Goal: Task Accomplishment & Management: Complete application form

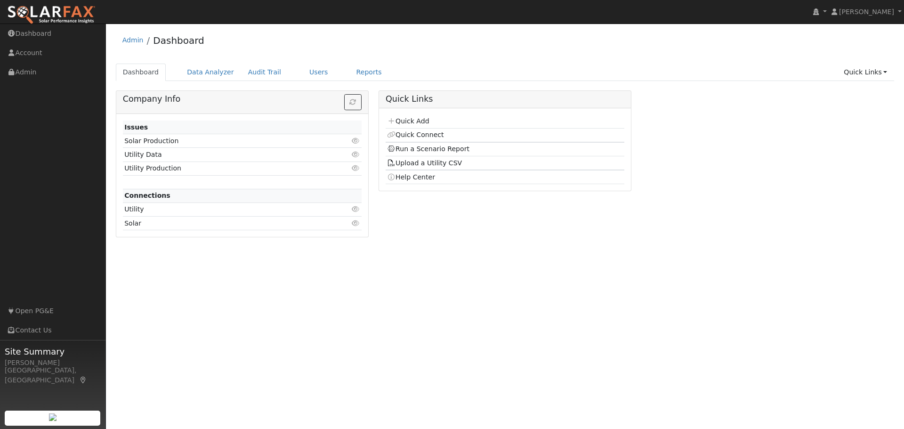
click at [754, 83] on div "Dashboard Data Analyzer Audit Trail Users Reports Quick Links Quick Add Quick C…" at bounding box center [505, 77] width 778 height 27
click at [302, 72] on link "Users" at bounding box center [318, 72] width 33 height 17
click at [860, 72] on link "Quick Links" at bounding box center [864, 72] width 57 height 17
click at [835, 94] on link "Quick Add" at bounding box center [846, 92] width 96 height 13
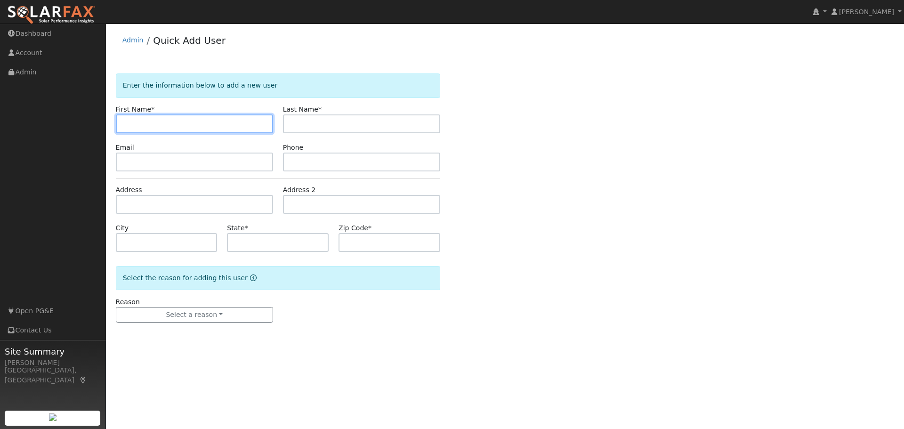
drag, startPoint x: 125, startPoint y: 116, endPoint x: 128, endPoint y: 121, distance: 6.4
click at [127, 120] on input "text" at bounding box center [194, 123] width 157 height 19
click at [157, 122] on input "text" at bounding box center [194, 123] width 157 height 19
drag, startPoint x: 885, startPoint y: 176, endPoint x: 141, endPoint y: 123, distance: 746.3
click at [141, 123] on input "text" at bounding box center [194, 123] width 157 height 19
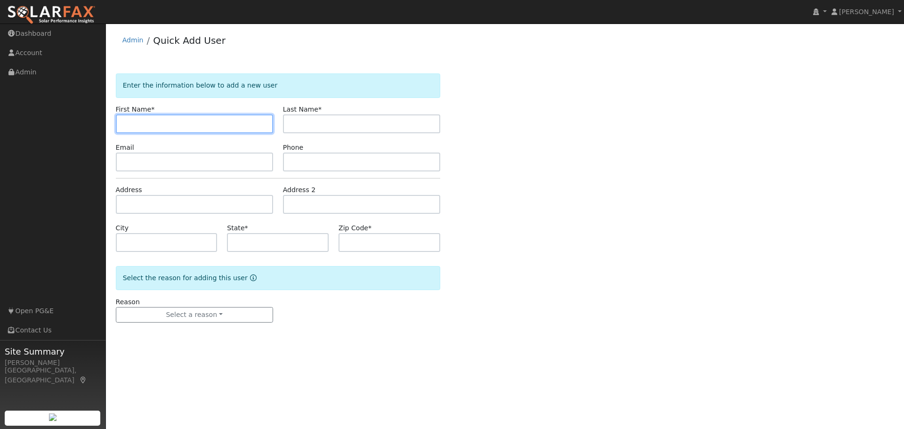
paste input "Greetings Michael, Thank you for your interest in a new Energy Management Syste…"
type input "Greetings Michael, Thank you for your interest in a new Energy Management Syste…"
click at [203, 121] on input "text" at bounding box center [194, 123] width 157 height 19
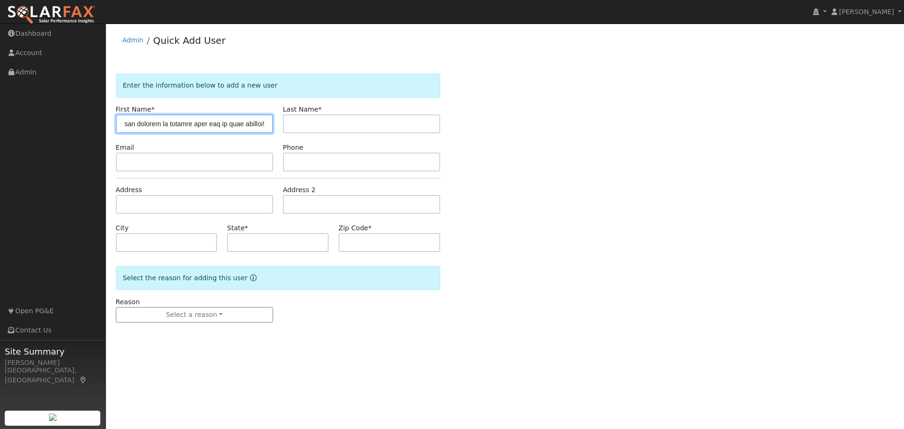
click at [203, 121] on input "text" at bounding box center [194, 123] width 157 height 19
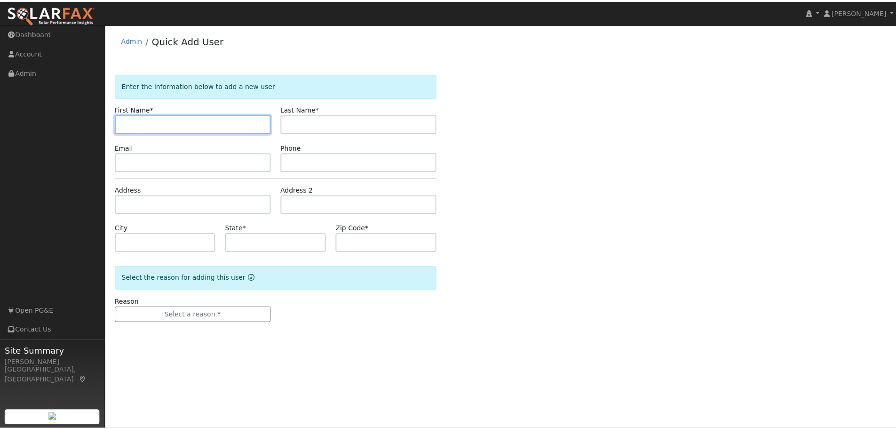
scroll to position [0, 0]
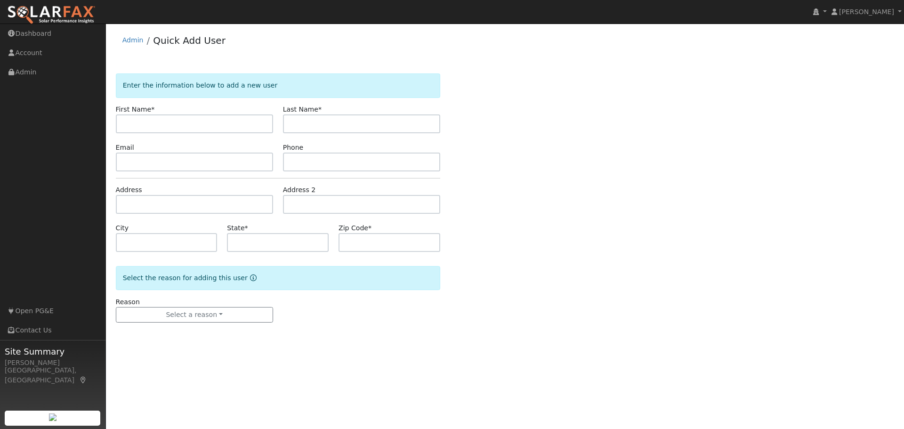
click at [629, 181] on div "Enter the information below to add a new user First Name * Last Name * Email Ph…" at bounding box center [505, 207] width 778 height 268
click at [134, 122] on input "text" at bounding box center [194, 123] width 157 height 19
paste input "Naga Praveen"
type input "Naga Praveen"
click at [580, 173] on div "Enter the information below to add a new user First Name * Naga Praveen Last Na…" at bounding box center [505, 207] width 778 height 268
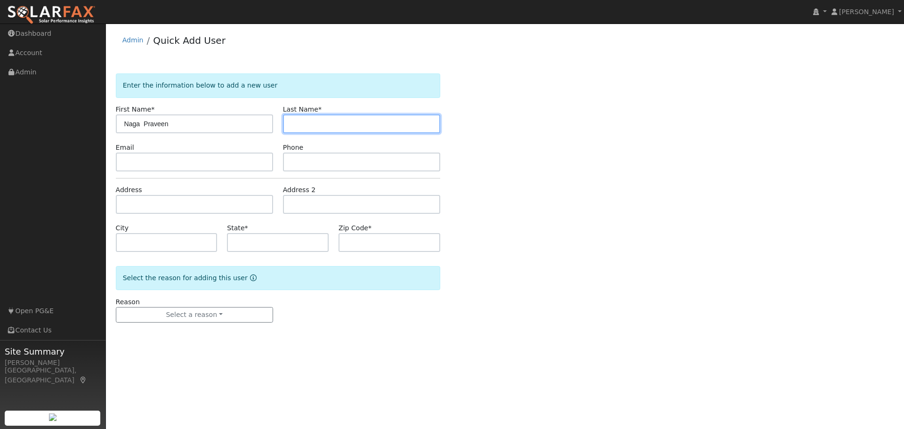
click at [308, 124] on input "text" at bounding box center [361, 123] width 157 height 19
type input "Gadde"
click at [582, 183] on div "Enter the information below to add a new user First Name * Naga Praveen Last Na…" at bounding box center [505, 207] width 778 height 268
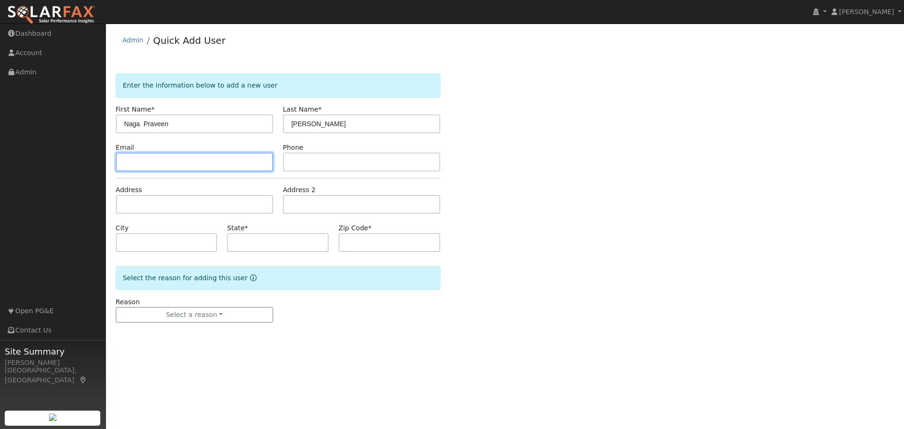
click at [133, 160] on input "text" at bounding box center [194, 161] width 157 height 19
paste input "pragadde@gmail.com"
type input "pragadde@gmail.com"
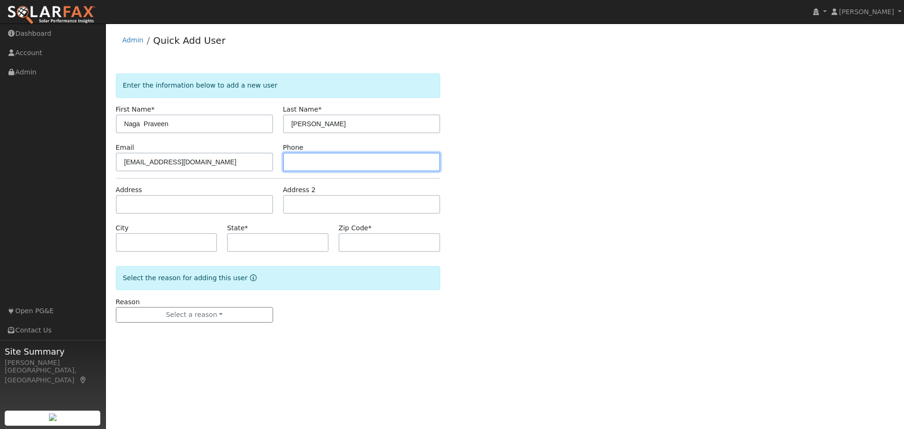
click at [293, 164] on input "text" at bounding box center [361, 161] width 157 height 19
paste input "(702) 499-3617"
type input "(702) 499-3617"
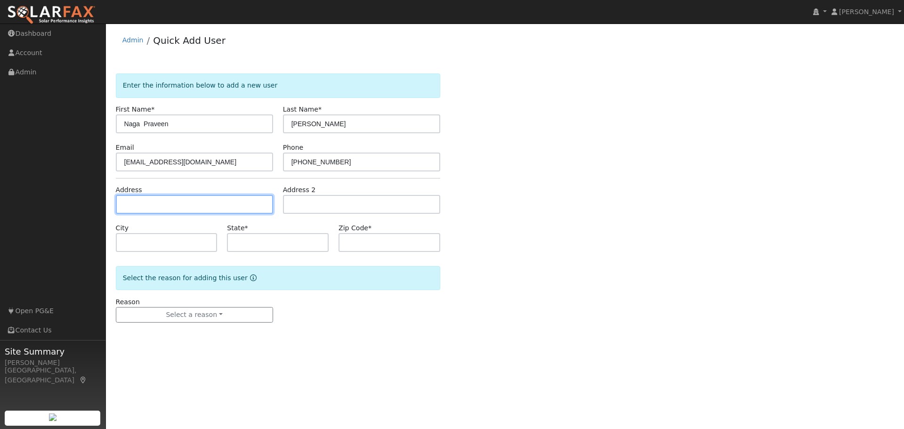
click at [168, 199] on input "text" at bounding box center [194, 204] width 157 height 19
type input "660 Amalfi Loop"
type input "Milpitas"
type input "CA"
type input "95035"
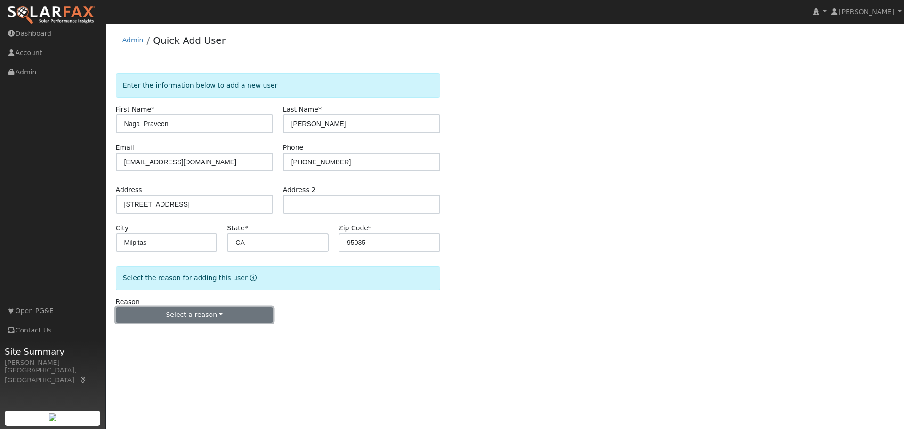
click at [186, 311] on button "Select a reason" at bounding box center [194, 315] width 157 height 16
click at [156, 339] on link "New lead" at bounding box center [168, 334] width 104 height 13
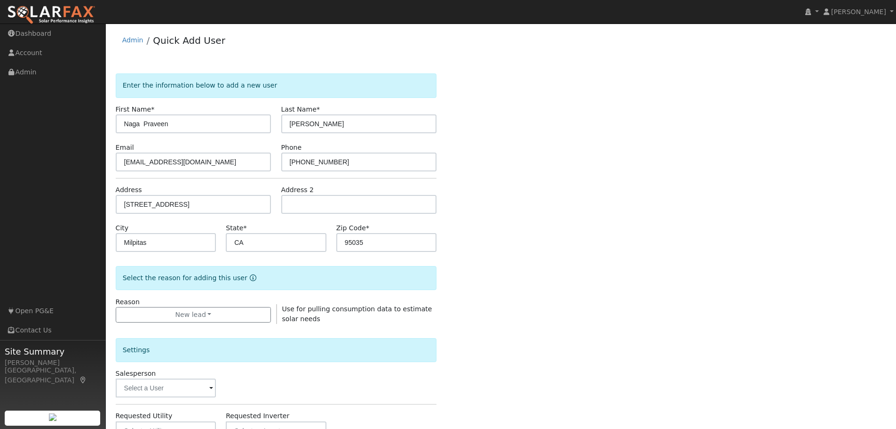
click at [680, 302] on div "Enter the information below to add a new user First Name * Naga Praveen Last Na…" at bounding box center [501, 338] width 771 height 531
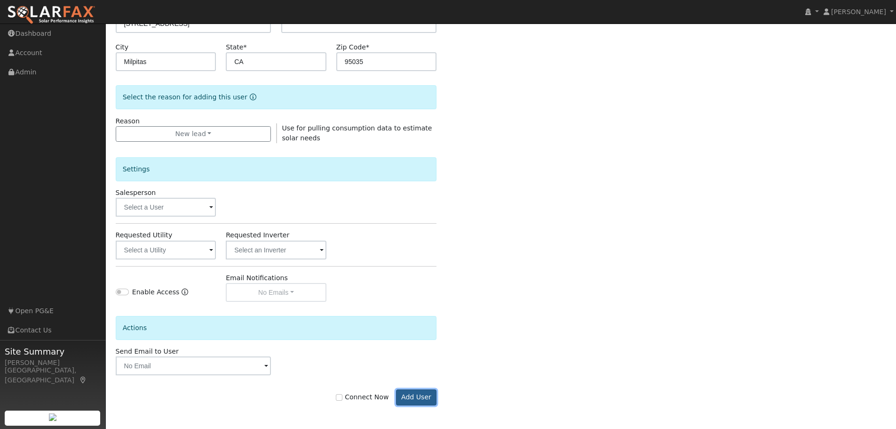
click at [418, 398] on button "Add User" at bounding box center [416, 397] width 41 height 16
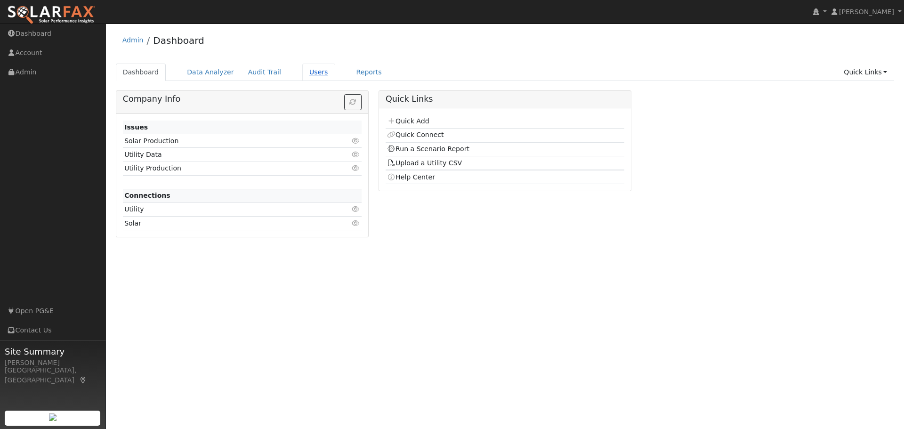
click at [303, 72] on link "Users" at bounding box center [318, 72] width 33 height 17
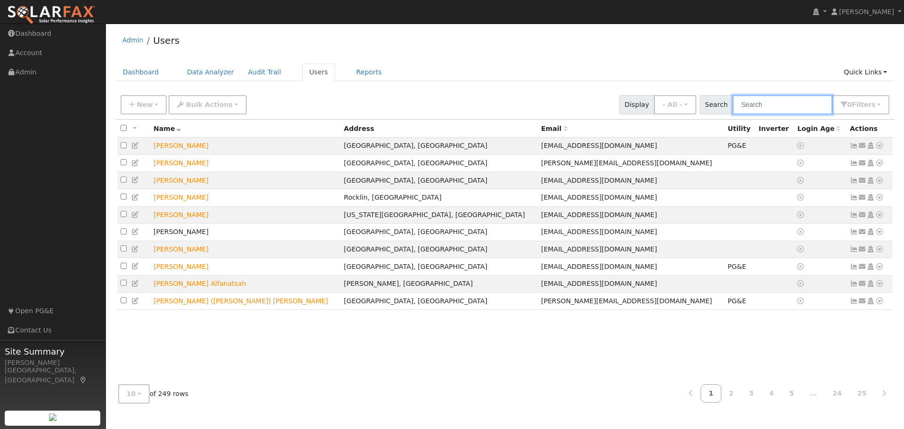
click at [781, 107] on input "text" at bounding box center [782, 104] width 100 height 19
type input "naga"
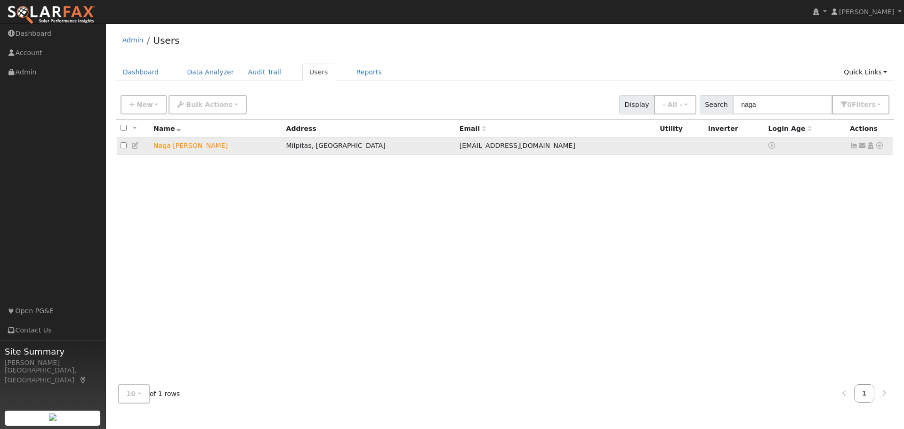
click at [879, 147] on icon at bounding box center [879, 145] width 8 height 7
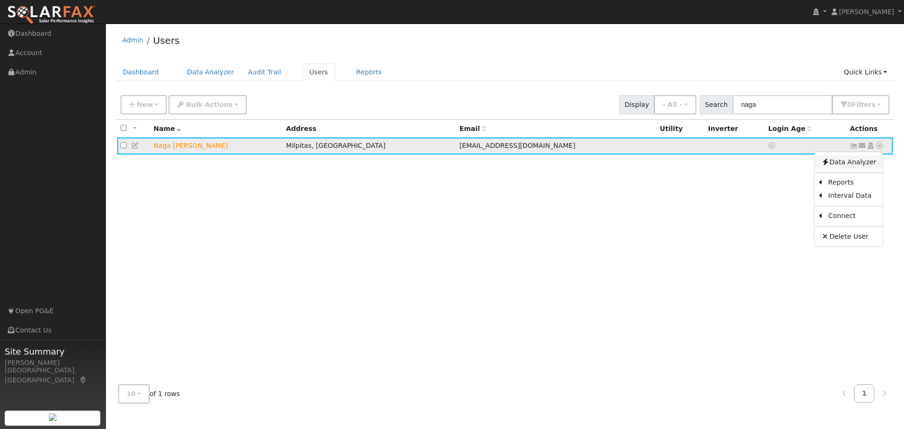
click at [848, 165] on link "Data Analyzer" at bounding box center [848, 161] width 68 height 13
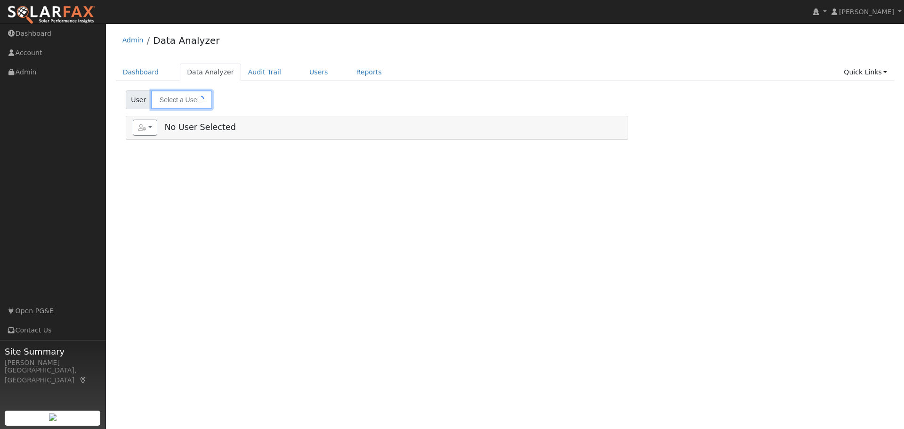
type input "Naga [PERSON_NAME]"
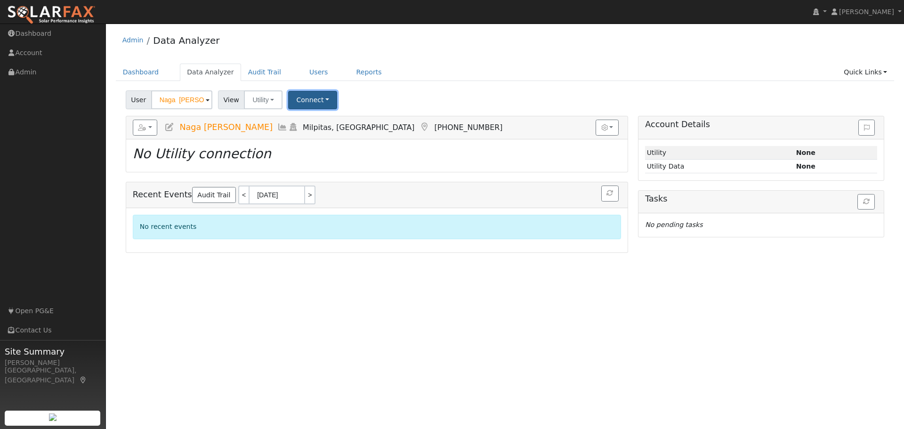
click at [301, 100] on button "Connect" at bounding box center [312, 100] width 49 height 18
click at [312, 119] on link "Select a Provider" at bounding box center [325, 120] width 73 height 13
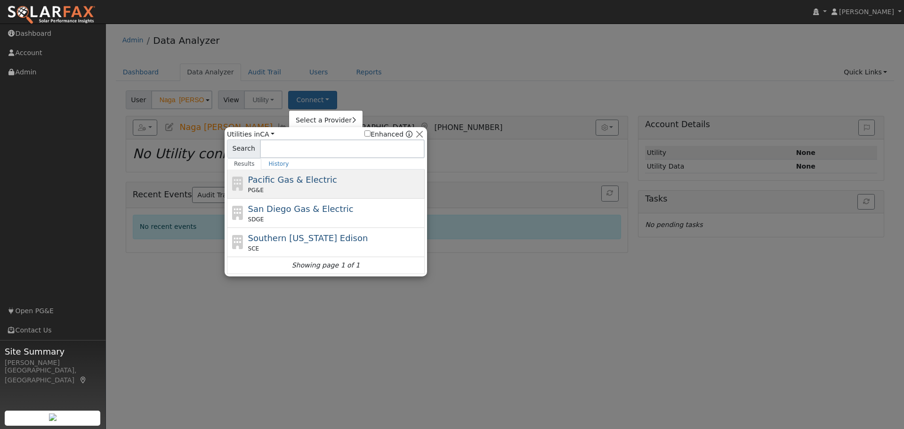
click at [292, 184] on span "Pacific Gas & Electric" at bounding box center [292, 180] width 89 height 10
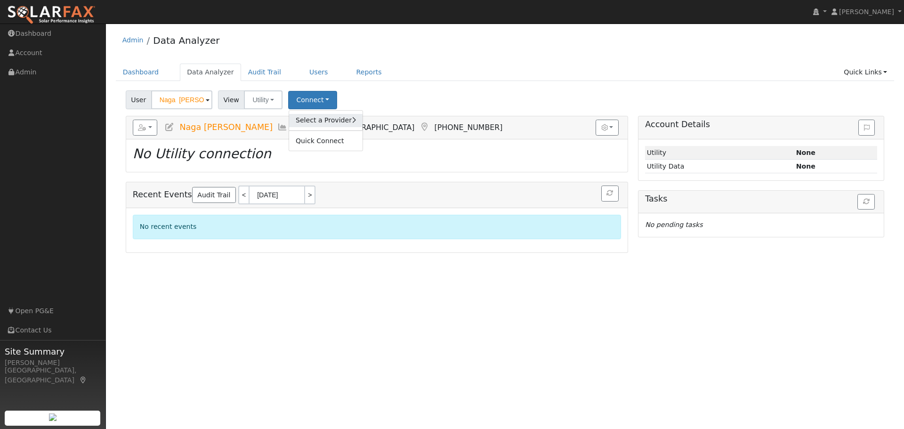
click at [309, 122] on link "Select a Provider" at bounding box center [325, 120] width 73 height 13
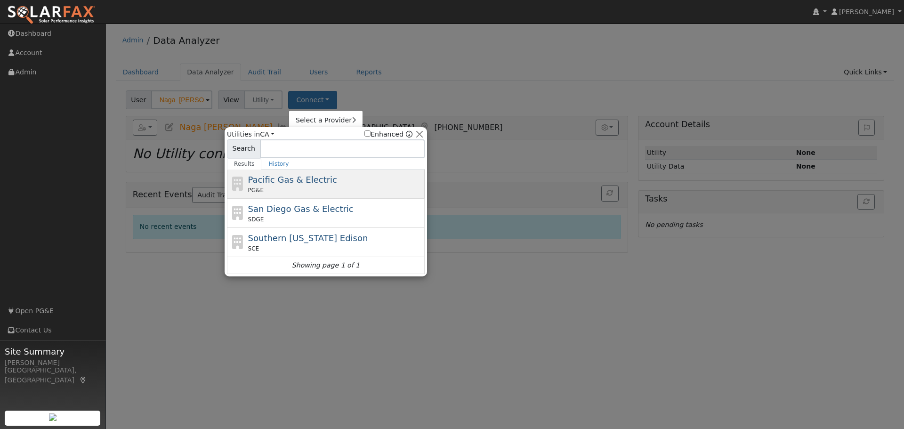
click at [322, 190] on div "PG&E" at bounding box center [335, 190] width 175 height 8
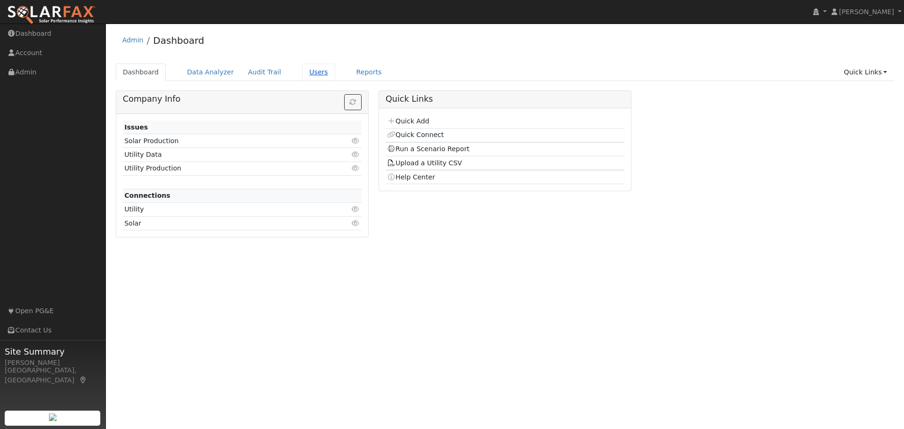
click at [302, 74] on link "Users" at bounding box center [318, 72] width 33 height 17
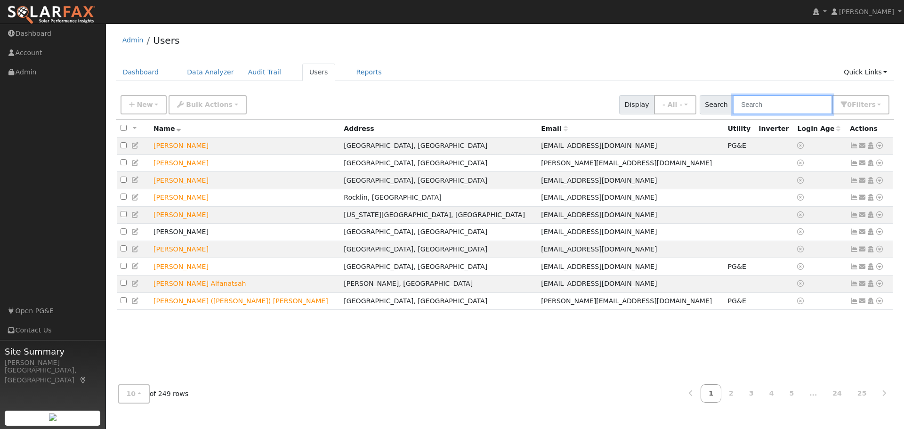
click at [789, 103] on input "text" at bounding box center [782, 104] width 100 height 19
type input "naga"
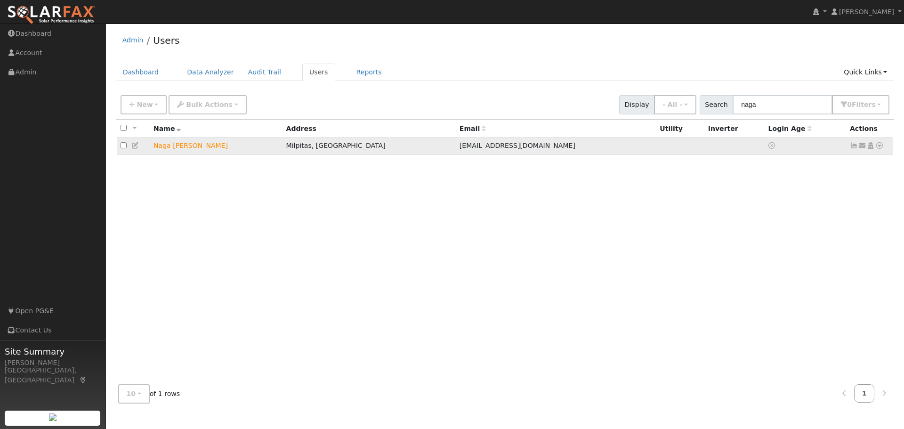
click at [879, 148] on icon at bounding box center [879, 145] width 8 height 7
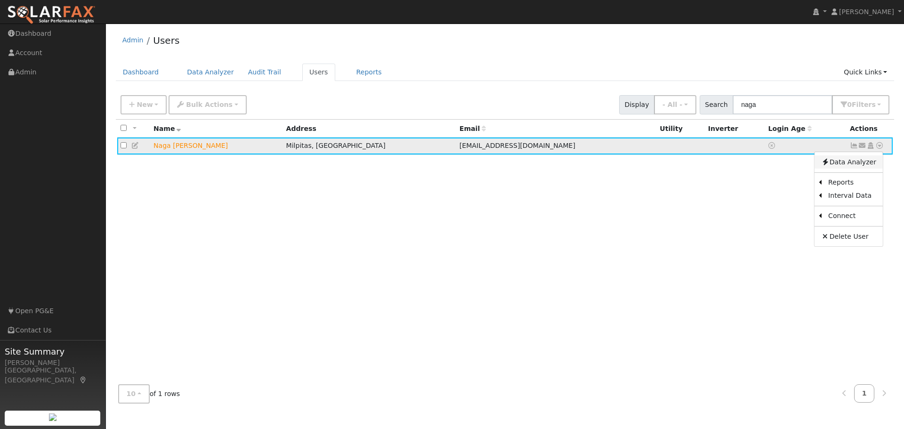
click at [840, 164] on link "Data Analyzer" at bounding box center [848, 161] width 68 height 13
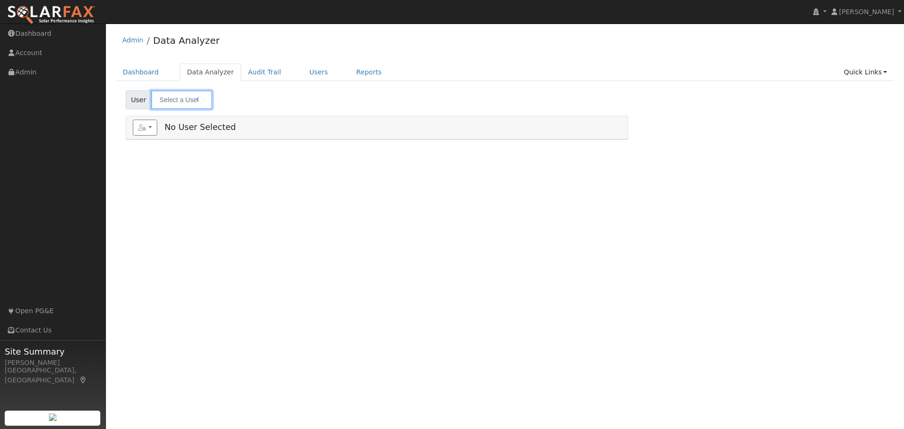
type input "Naga Praveen Gadde"
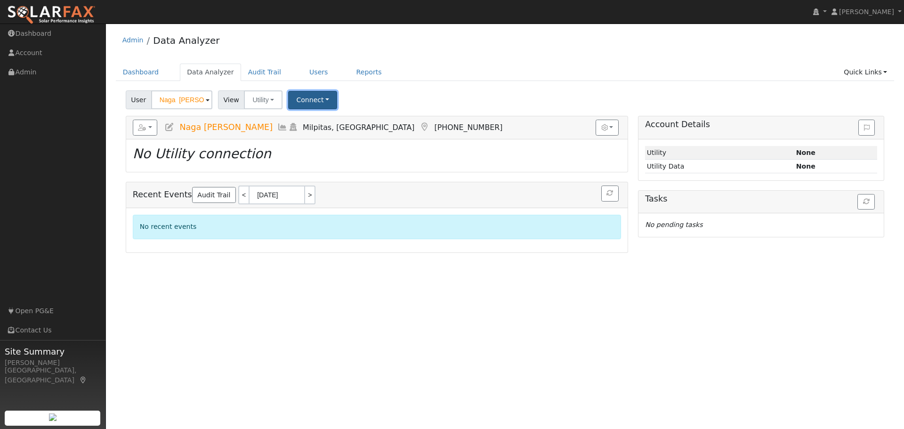
click at [298, 101] on button "Connect" at bounding box center [312, 100] width 49 height 18
click at [322, 122] on link "Select a Provider" at bounding box center [325, 120] width 73 height 13
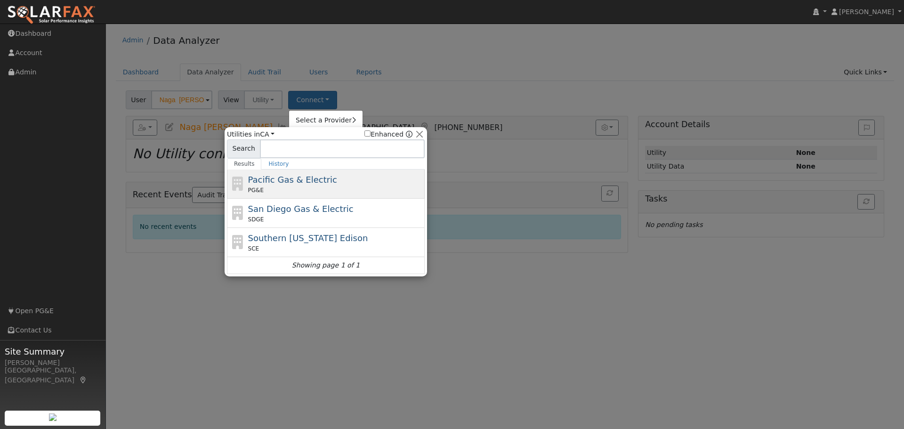
click at [312, 181] on span "Pacific Gas & Electric" at bounding box center [292, 180] width 89 height 10
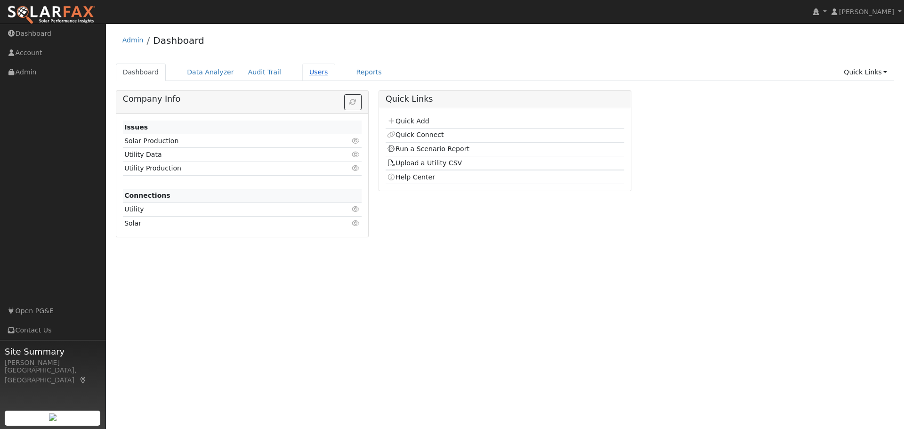
click at [307, 75] on link "Users" at bounding box center [318, 72] width 33 height 17
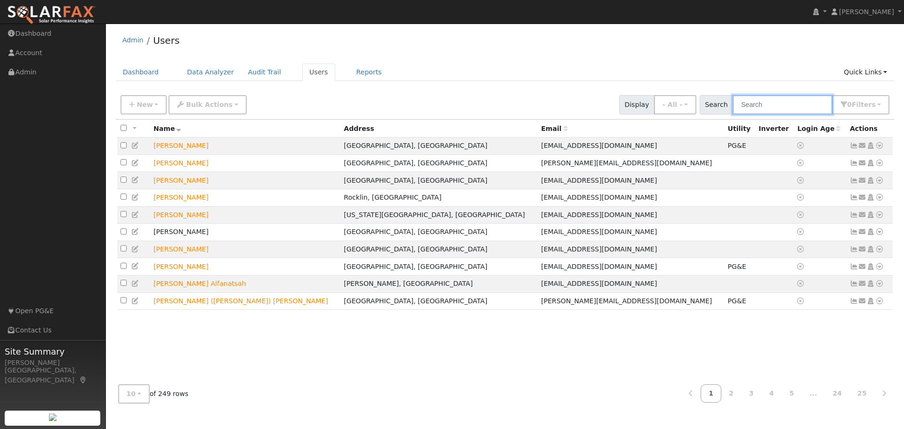
click at [770, 100] on input "text" at bounding box center [782, 104] width 100 height 19
type input "naga"
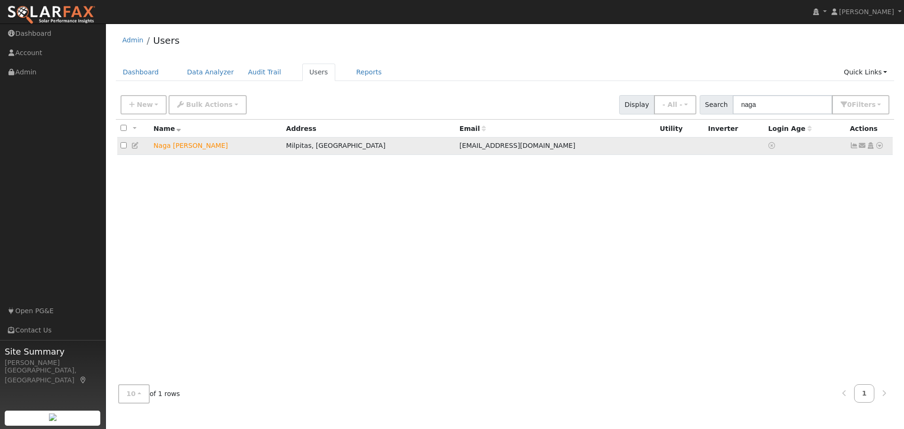
click at [878, 146] on icon at bounding box center [879, 145] width 8 height 7
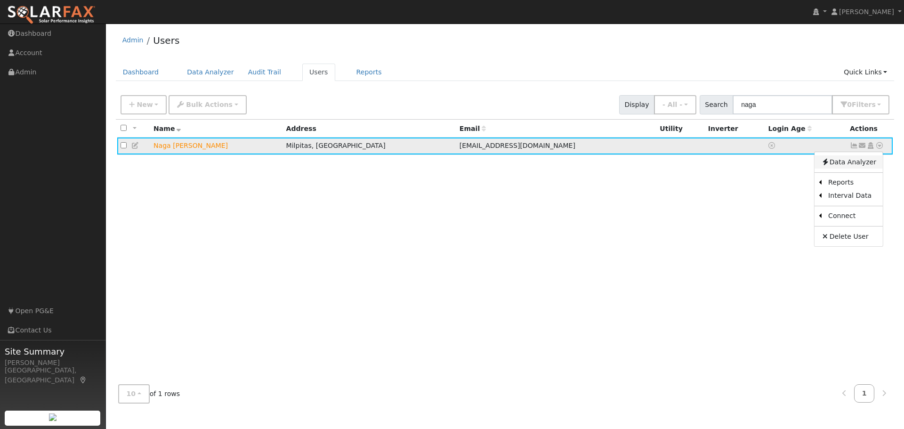
click at [854, 166] on link "Data Analyzer" at bounding box center [848, 161] width 68 height 13
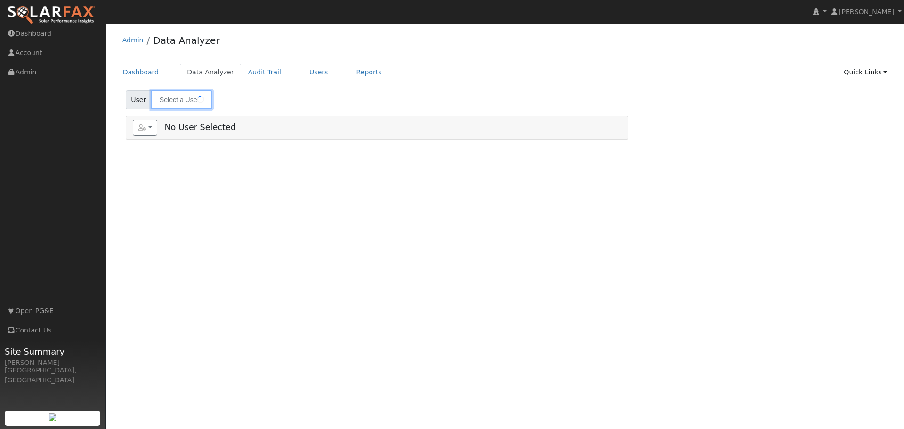
type input "Naga [PERSON_NAME]"
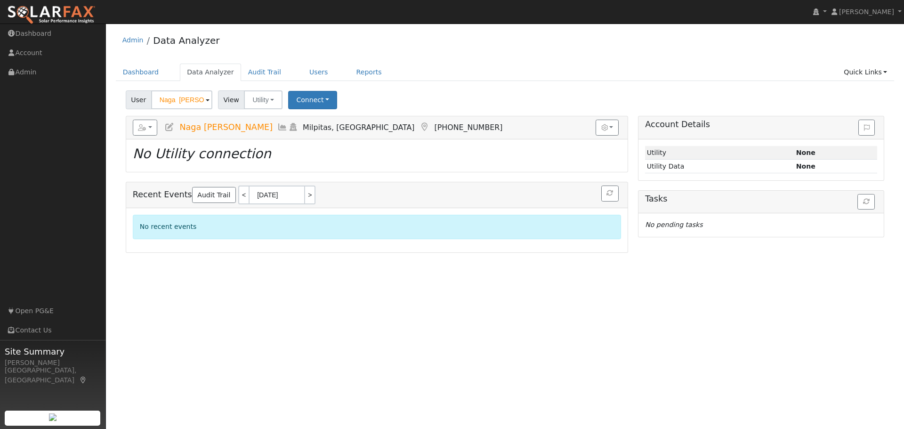
click at [551, 86] on div "Dashboard Data Analyzer Audit Trail Users Reports Quick Links Quick Add Quick C…" at bounding box center [505, 77] width 778 height 27
click at [317, 100] on button "Connect" at bounding box center [312, 100] width 49 height 18
click at [332, 120] on link "Select a Provider" at bounding box center [325, 120] width 73 height 13
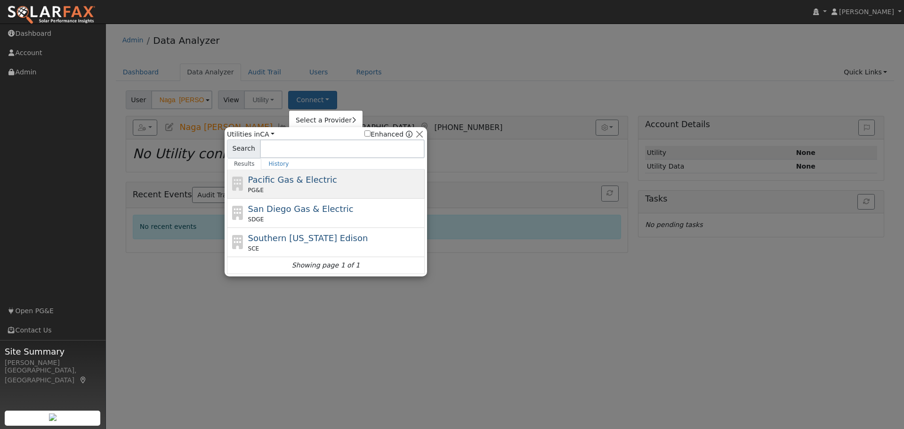
click at [316, 182] on span "Pacific Gas & Electric" at bounding box center [292, 180] width 89 height 10
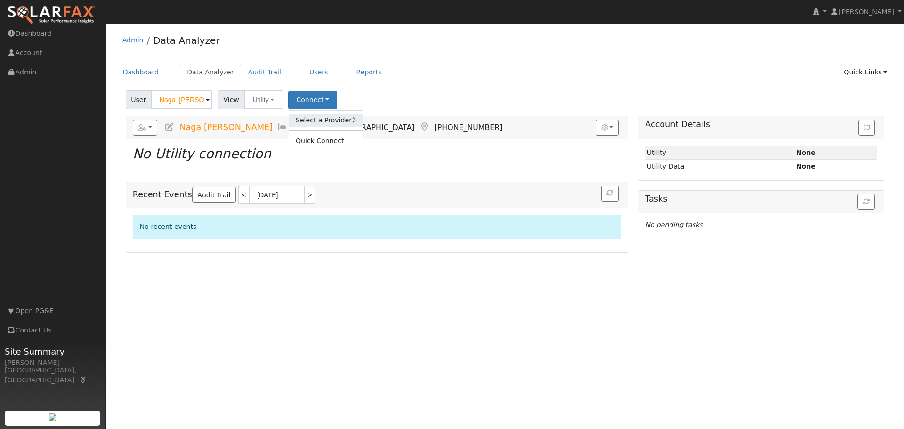
click at [313, 118] on link "Select a Provider" at bounding box center [325, 120] width 73 height 13
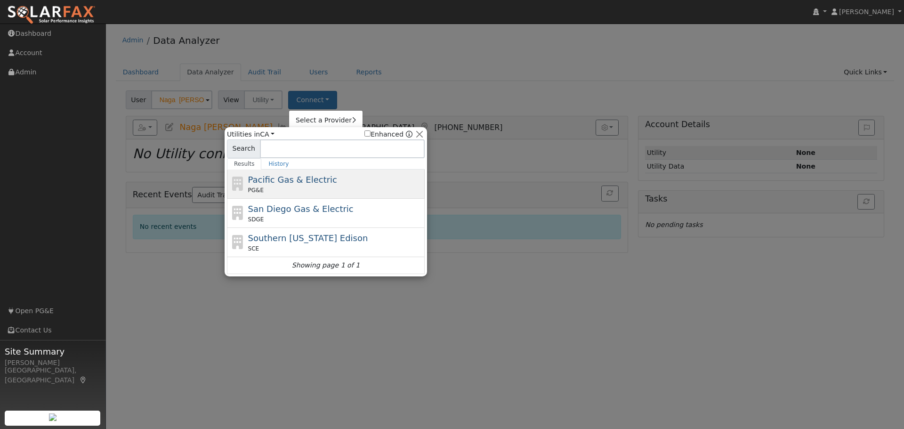
click at [327, 174] on div "Pacific Gas & Electric PG&E" at bounding box center [335, 183] width 175 height 21
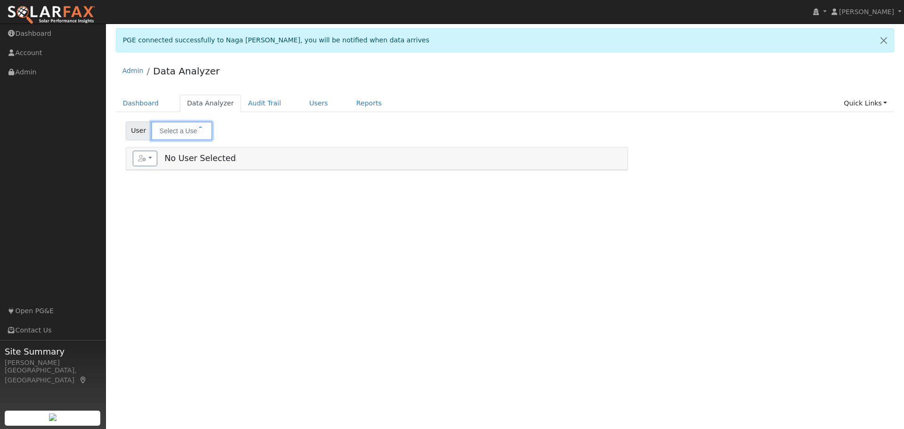
type input "Naga [PERSON_NAME]"
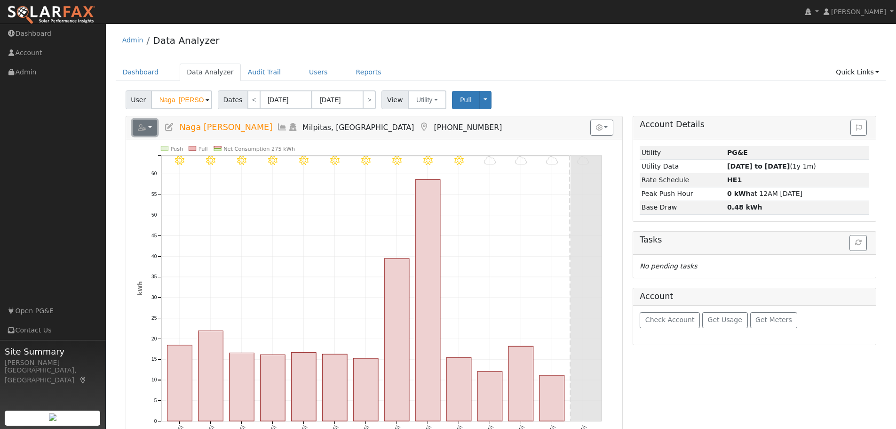
click at [153, 123] on button "button" at bounding box center [145, 128] width 25 height 16
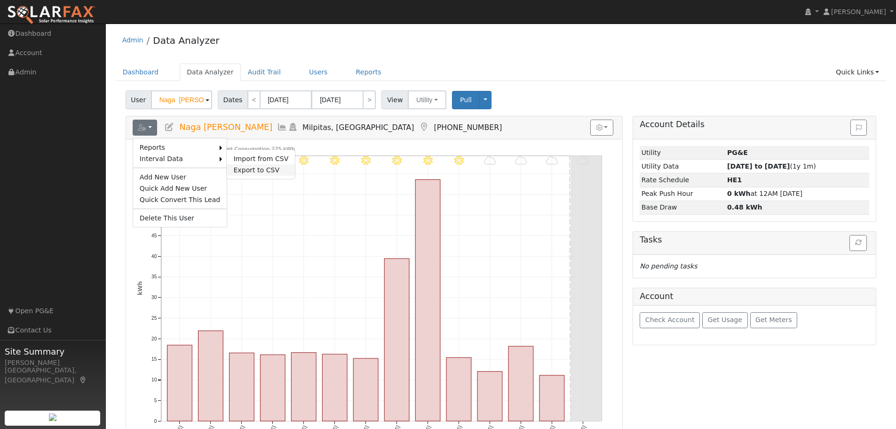
click at [254, 169] on link "Export to CSV" at bounding box center [261, 169] width 68 height 11
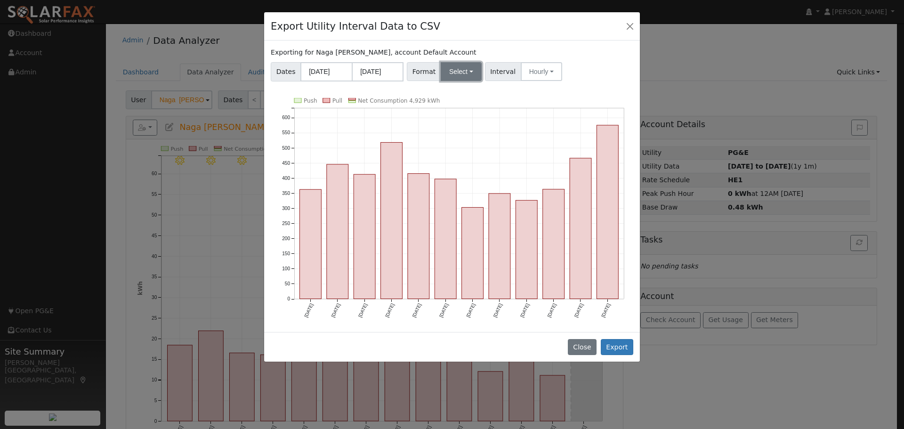
click at [449, 70] on button "Select" at bounding box center [460, 71] width 41 height 19
click at [460, 93] on link "Generic" at bounding box center [471, 92] width 67 height 13
click at [616, 345] on button "Export" at bounding box center [616, 347] width 32 height 16
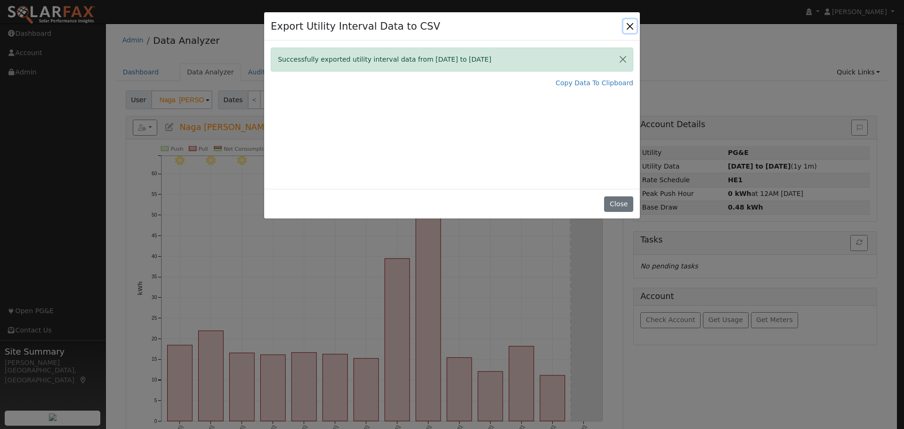
click at [623, 26] on button "Close" at bounding box center [629, 25] width 13 height 13
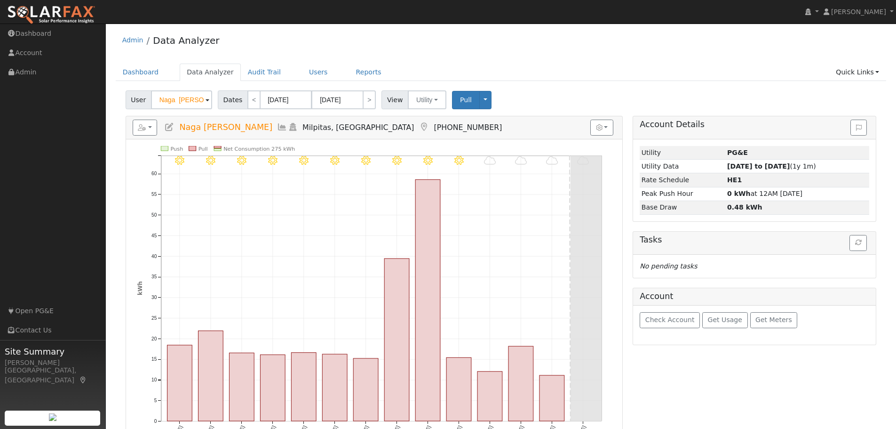
click at [691, 77] on ul "Dashboard Data Analyzer Audit Trail Users Reports Quick Links Quick Add Quick C…" at bounding box center [501, 72] width 771 height 17
click at [304, 71] on link "Users" at bounding box center [318, 72] width 33 height 17
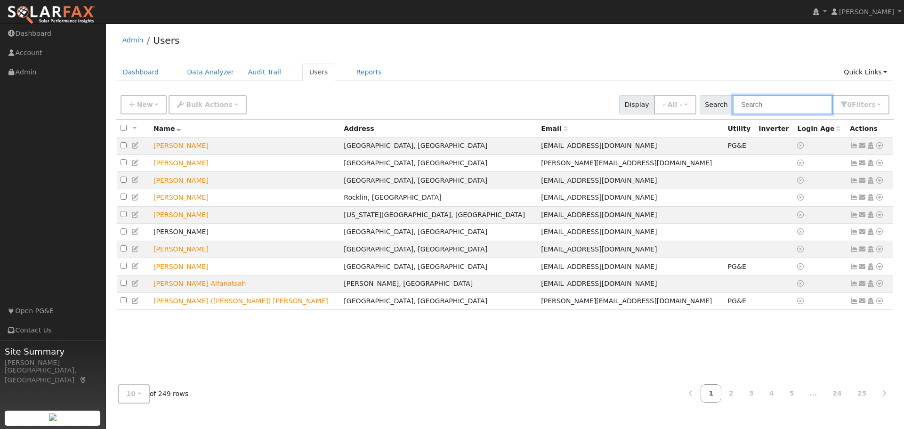
click at [750, 108] on input "text" at bounding box center [782, 104] width 100 height 19
type input "peji"
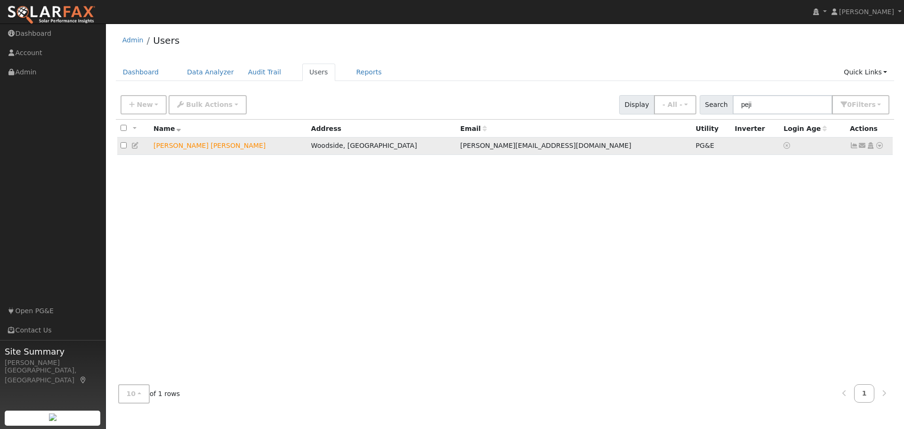
click at [880, 146] on icon at bounding box center [879, 145] width 8 height 7
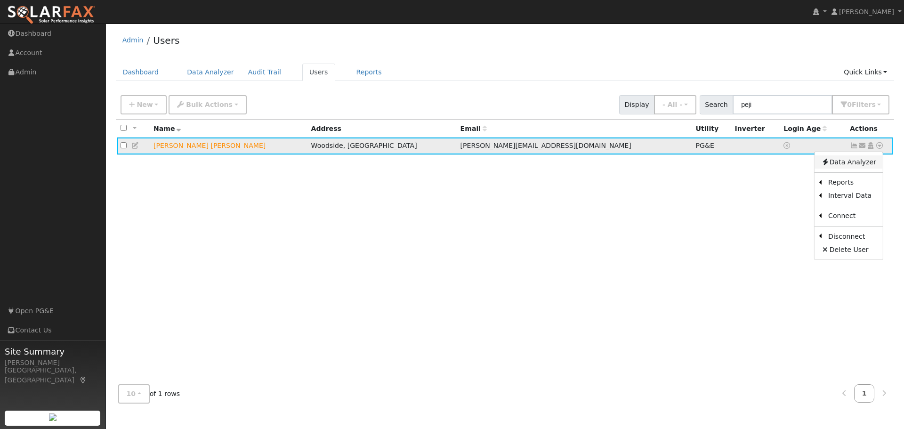
click at [847, 164] on link "Data Analyzer" at bounding box center [848, 161] width 68 height 13
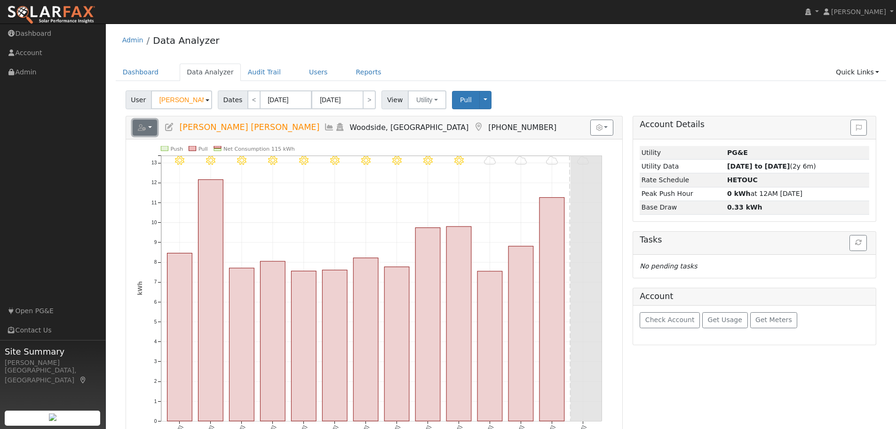
click at [152, 130] on button "button" at bounding box center [145, 128] width 25 height 16
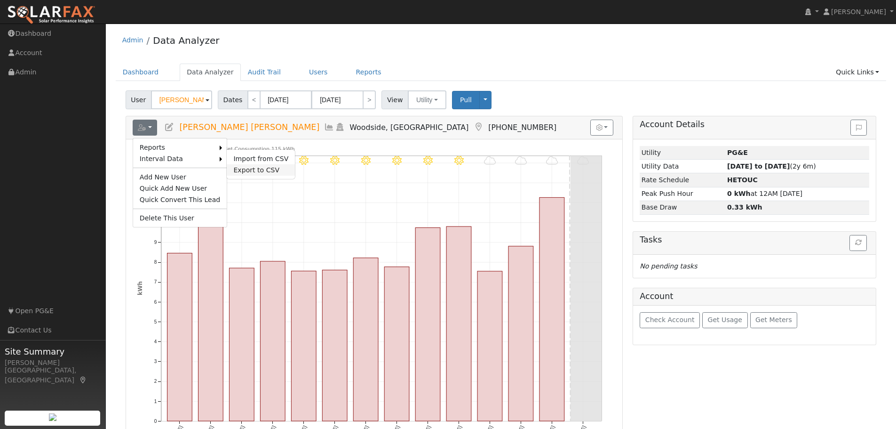
click at [240, 168] on link "Export to CSV" at bounding box center [261, 169] width 68 height 11
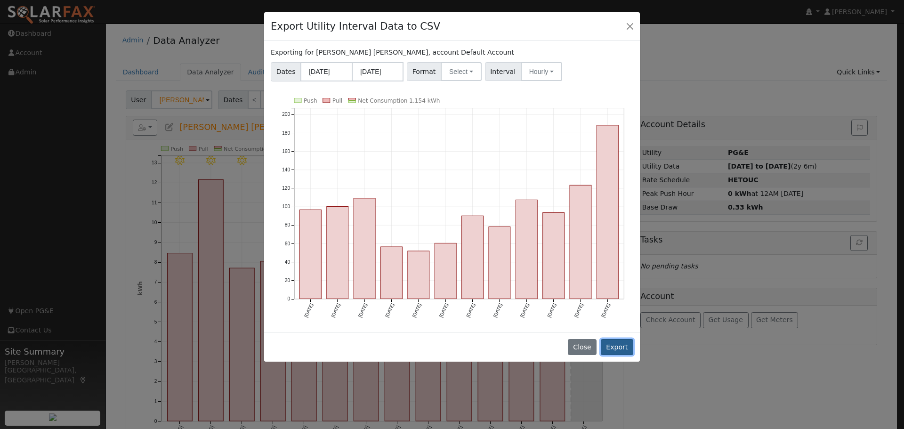
click at [620, 345] on button "Export" at bounding box center [616, 347] width 32 height 16
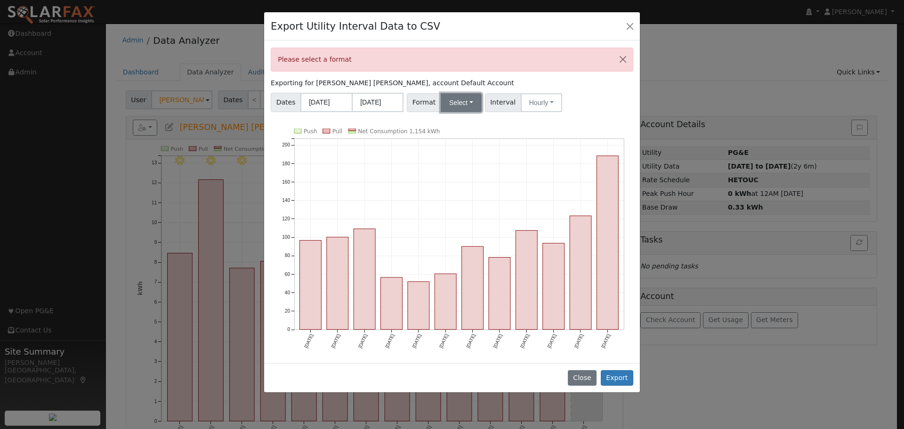
click at [461, 101] on button "Select" at bounding box center [460, 102] width 41 height 19
click at [462, 122] on link "Generic" at bounding box center [471, 123] width 67 height 13
click at [627, 376] on button "Export" at bounding box center [616, 378] width 32 height 16
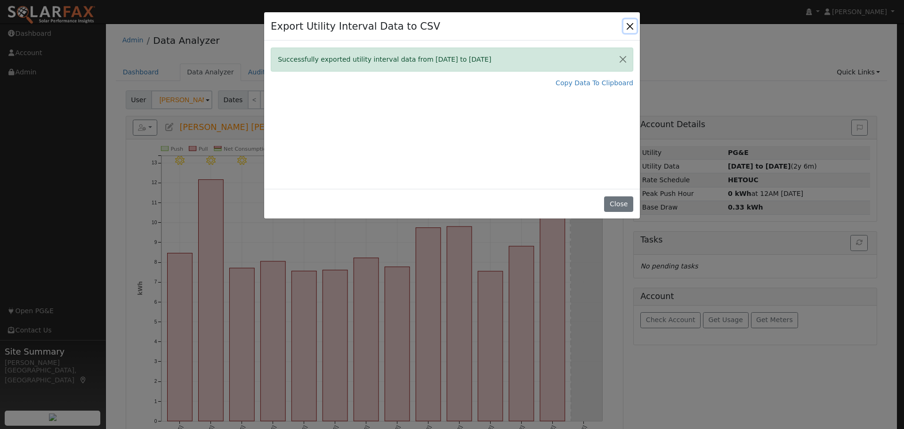
click at [627, 27] on button "Close" at bounding box center [629, 25] width 13 height 13
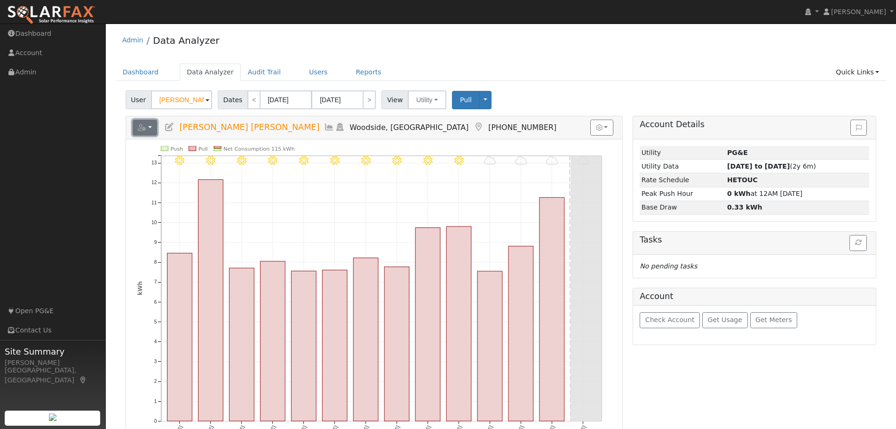
click at [151, 127] on button "button" at bounding box center [145, 128] width 25 height 16
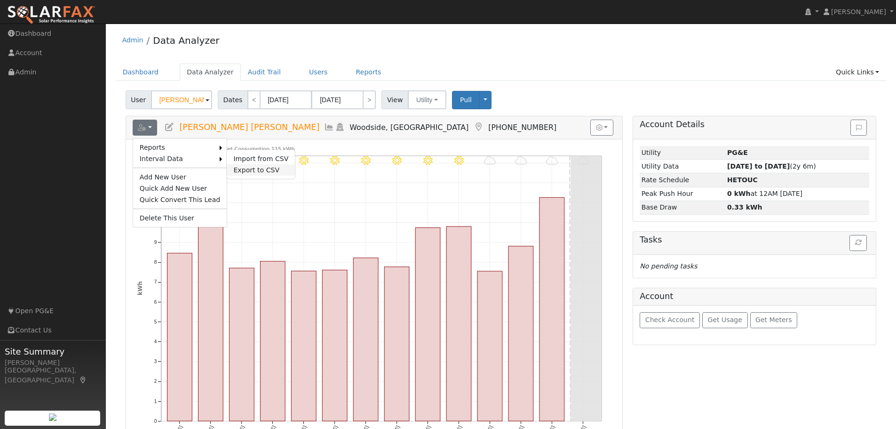
click at [248, 168] on link "Export to CSV" at bounding box center [261, 169] width 68 height 11
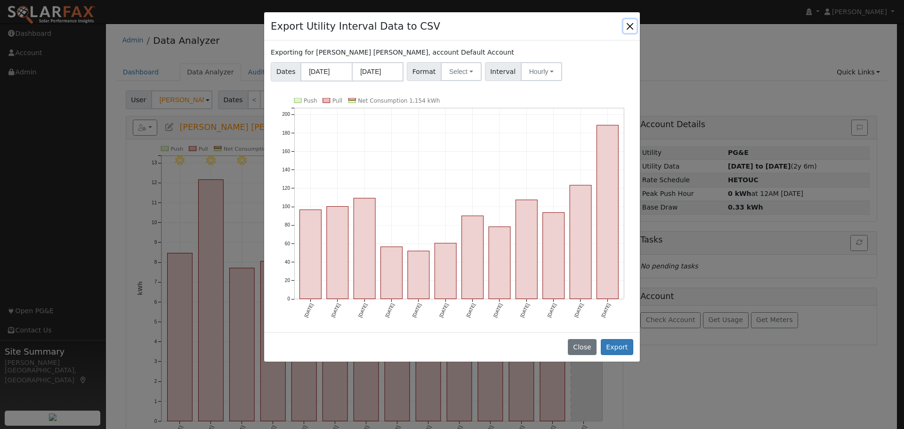
click at [631, 25] on button "Close" at bounding box center [629, 25] width 13 height 13
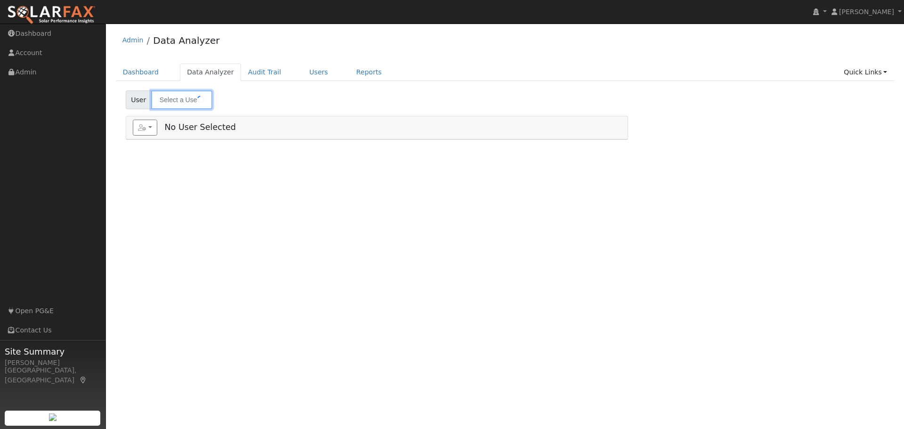
type input "[PERSON_NAME] [PERSON_NAME]"
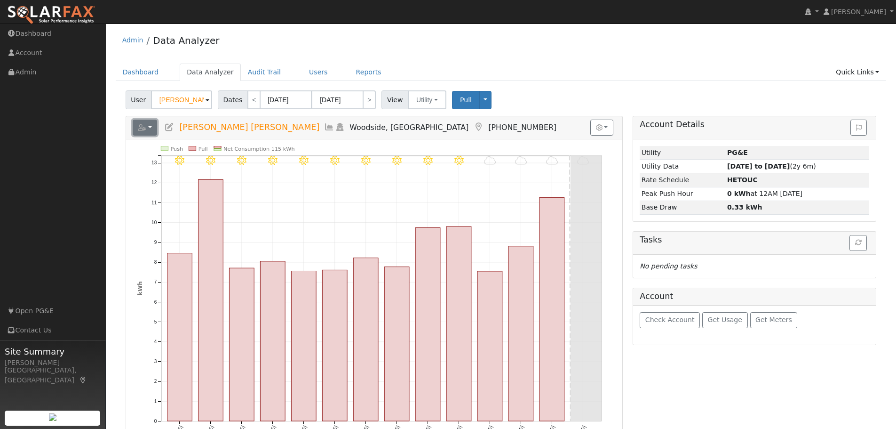
click at [149, 129] on button "button" at bounding box center [145, 128] width 25 height 16
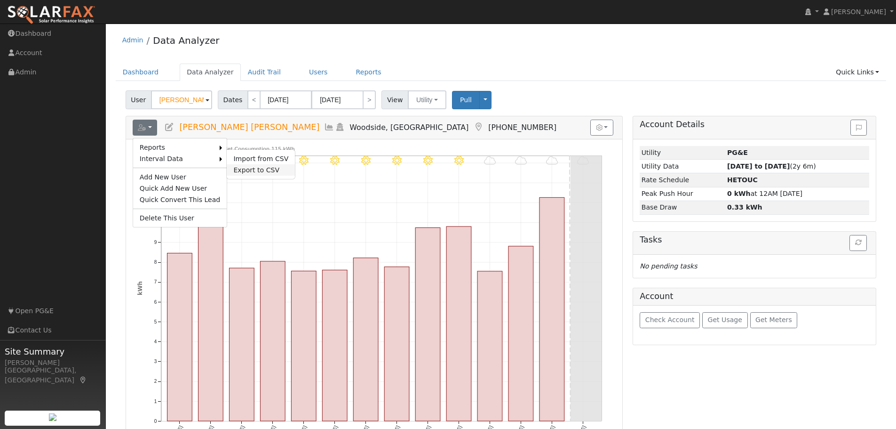
click at [255, 169] on link "Export to CSV" at bounding box center [261, 169] width 68 height 11
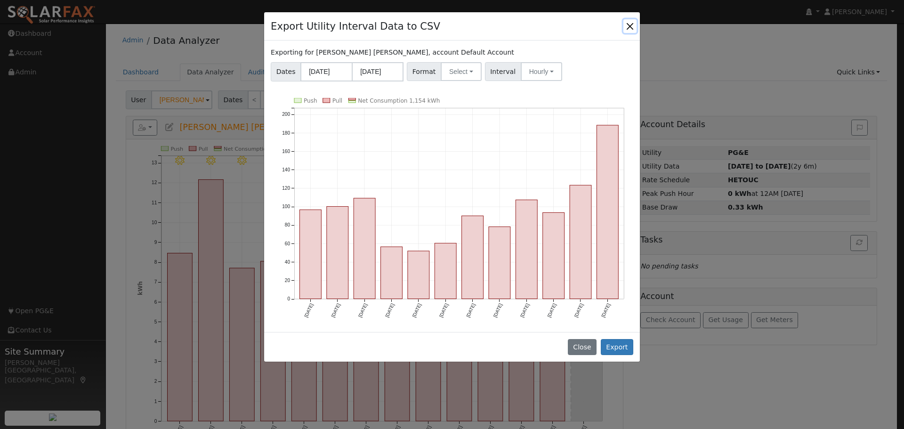
click at [632, 24] on button "Close" at bounding box center [629, 25] width 13 height 13
